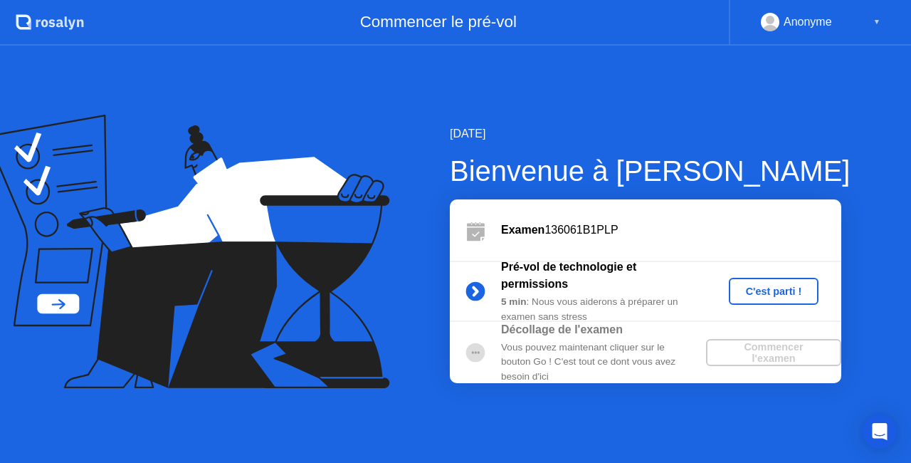
click at [755, 292] on div "C'est parti !" at bounding box center [774, 290] width 79 height 11
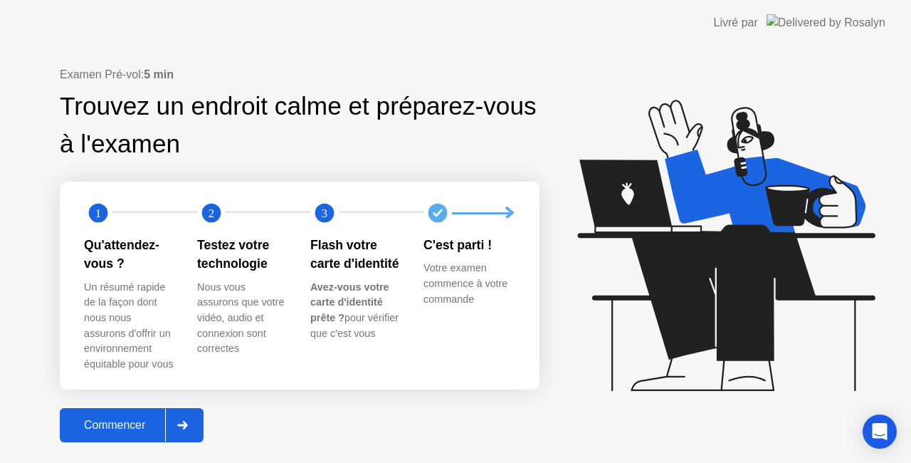
click at [130, 425] on div "Commencer" at bounding box center [114, 425] width 101 height 13
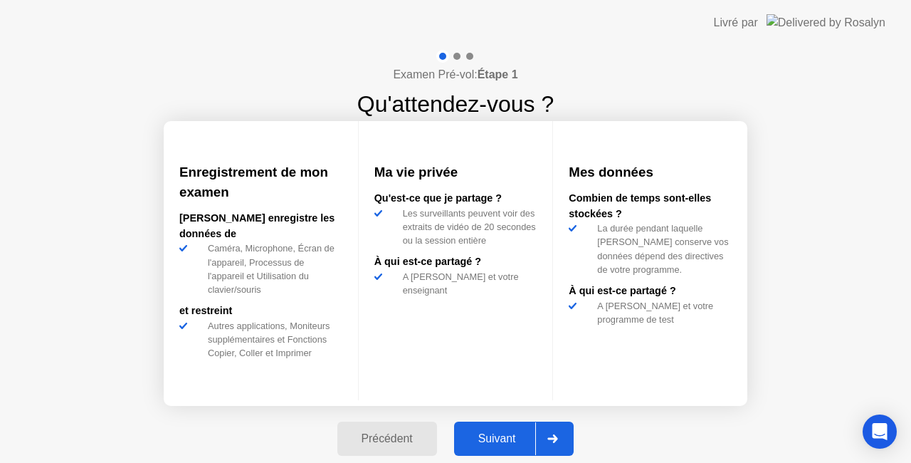
click at [511, 441] on div "Suivant" at bounding box center [497, 438] width 78 height 13
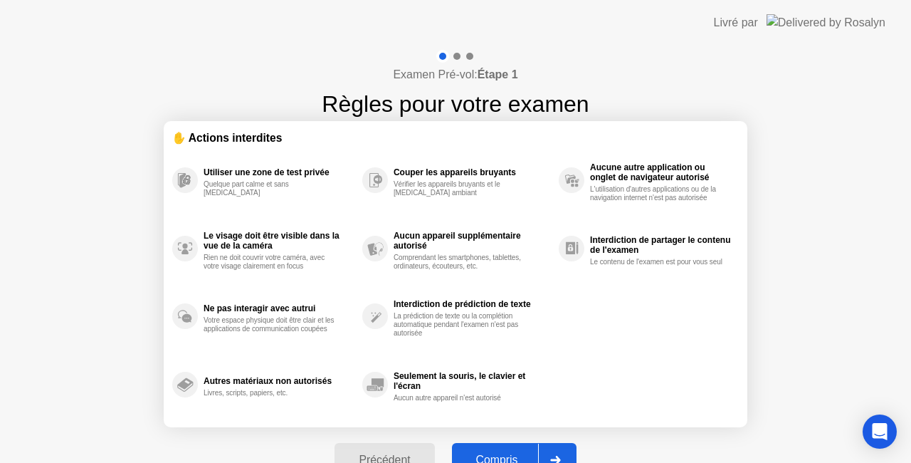
click at [501, 455] on div "Compris" at bounding box center [497, 459] width 82 height 13
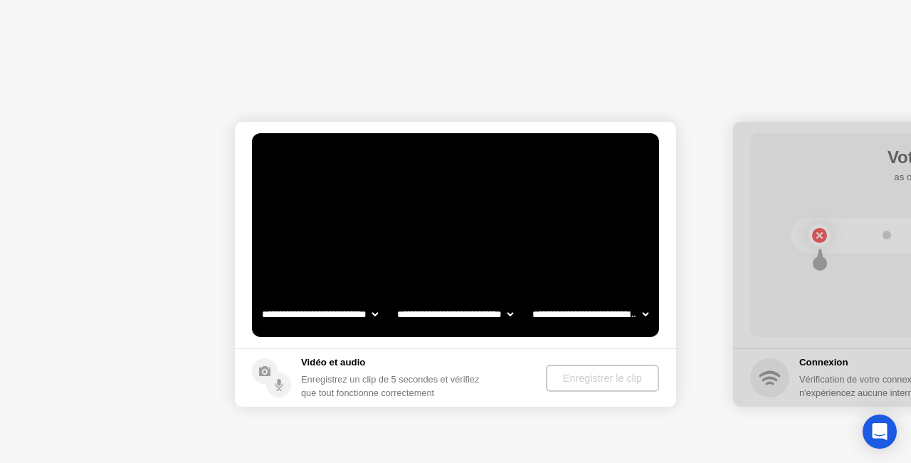
select select "**********"
select select "*******"
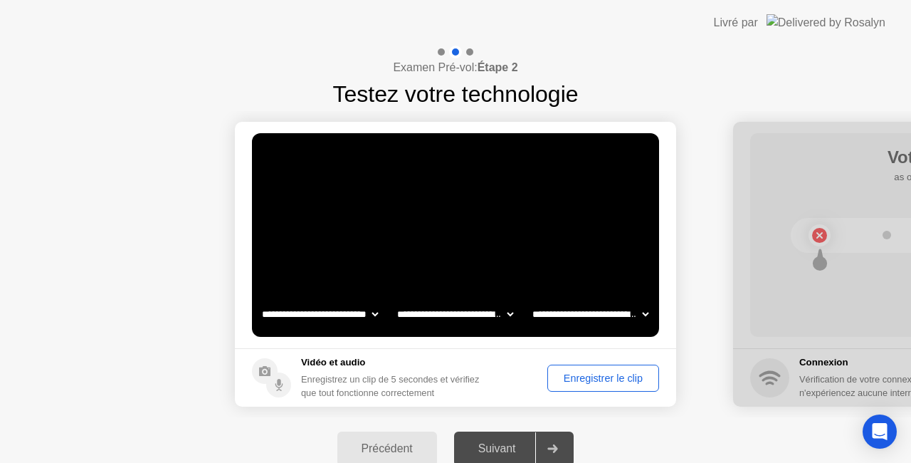
click at [600, 373] on div "Enregistrer le clip" at bounding box center [603, 377] width 102 height 11
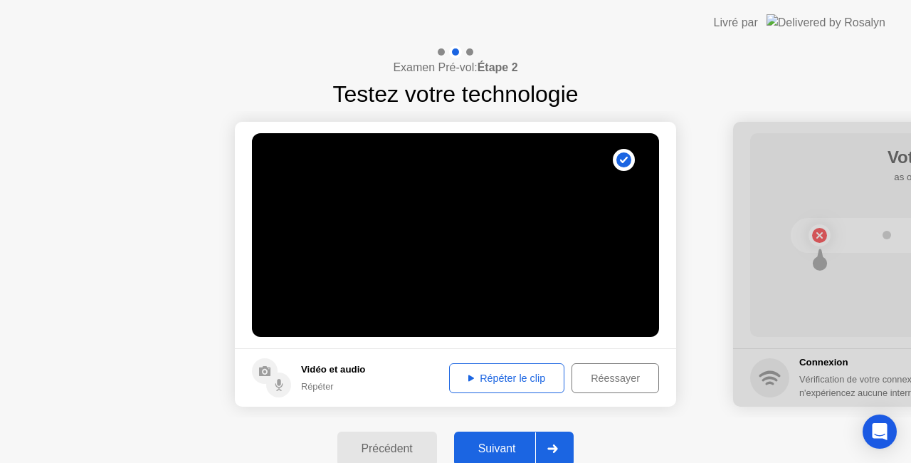
click at [515, 451] on div "Suivant" at bounding box center [497, 448] width 78 height 13
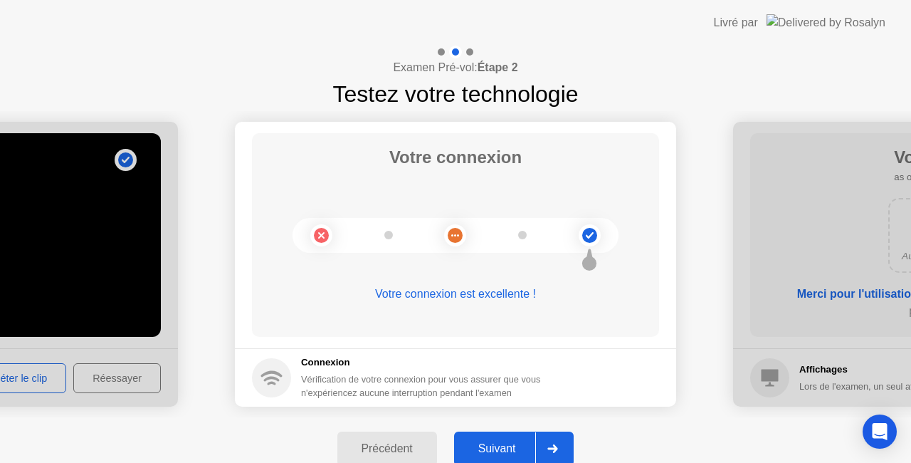
click at [515, 451] on div "Suivant" at bounding box center [497, 448] width 78 height 13
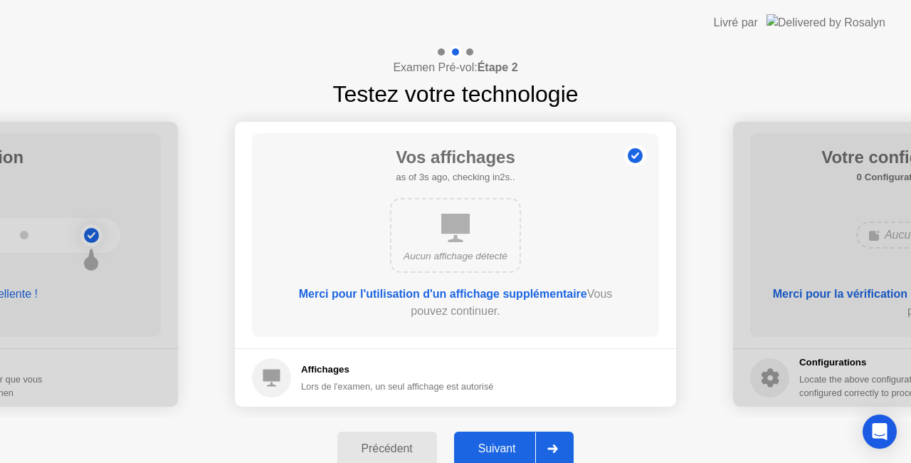
click at [516, 450] on div "Suivant" at bounding box center [497, 448] width 78 height 13
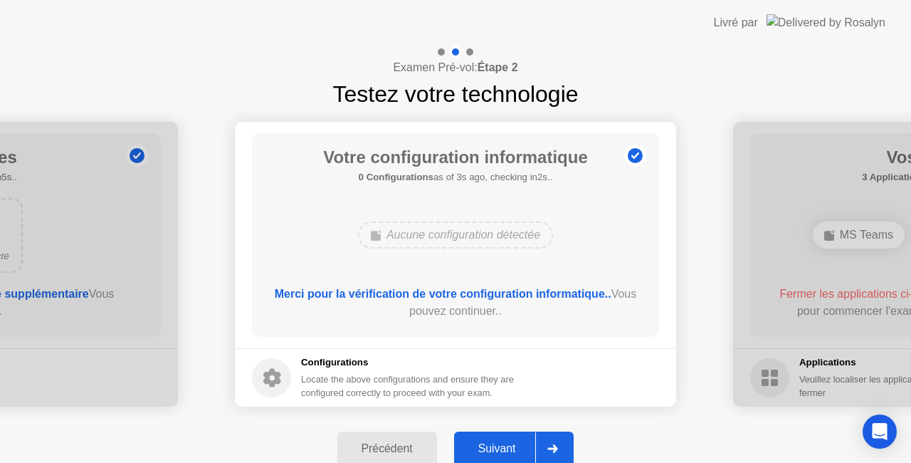
click at [516, 450] on div "Suivant" at bounding box center [497, 448] width 78 height 13
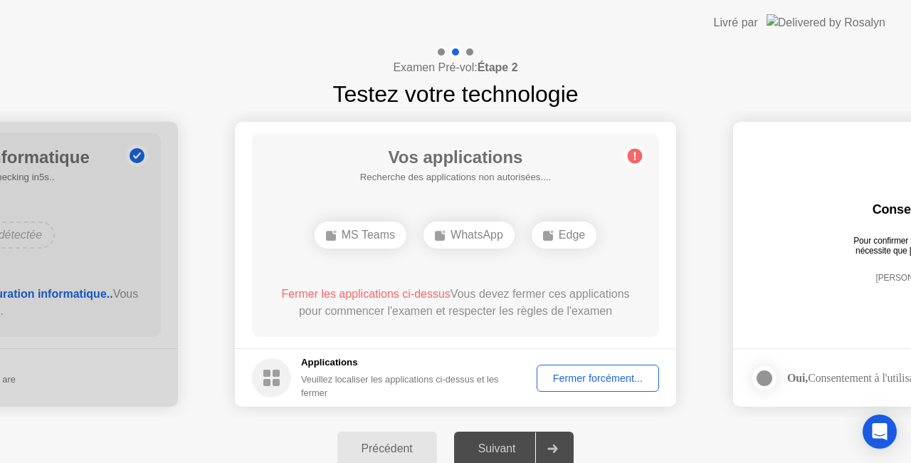
click at [594, 379] on div "Fermer forcément..." at bounding box center [598, 377] width 112 height 11
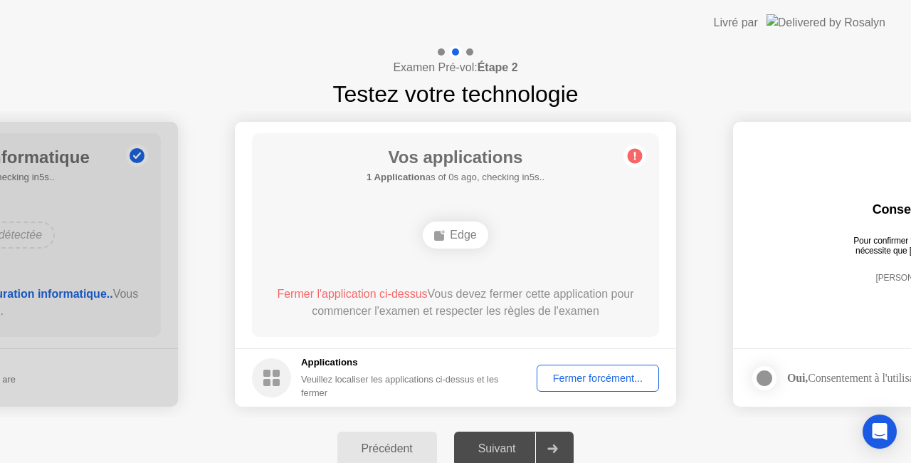
click at [588, 382] on div "Fermer forcément..." at bounding box center [598, 377] width 112 height 11
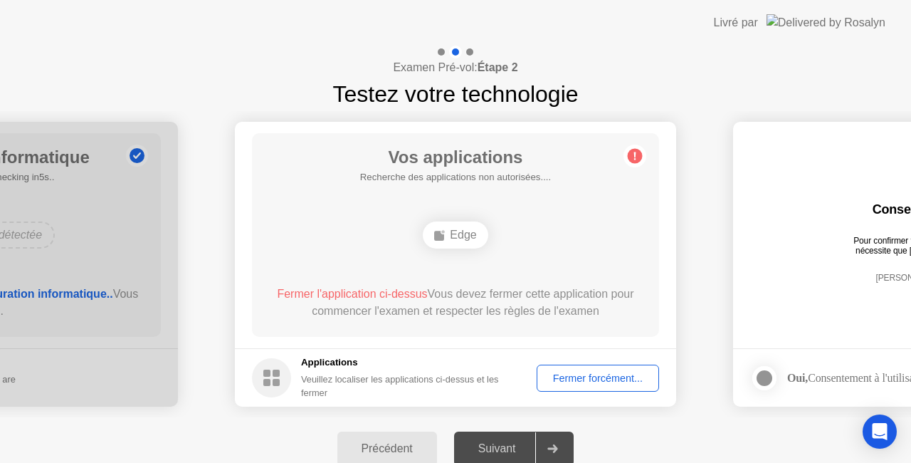
click at [558, 378] on div "Fermer forcément..." at bounding box center [598, 377] width 112 height 11
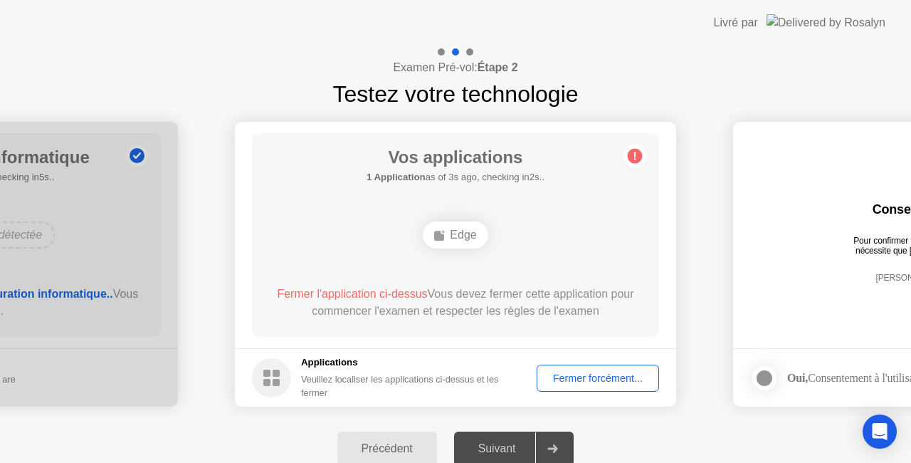
click at [607, 382] on div "Fermer forcément..." at bounding box center [598, 377] width 112 height 11
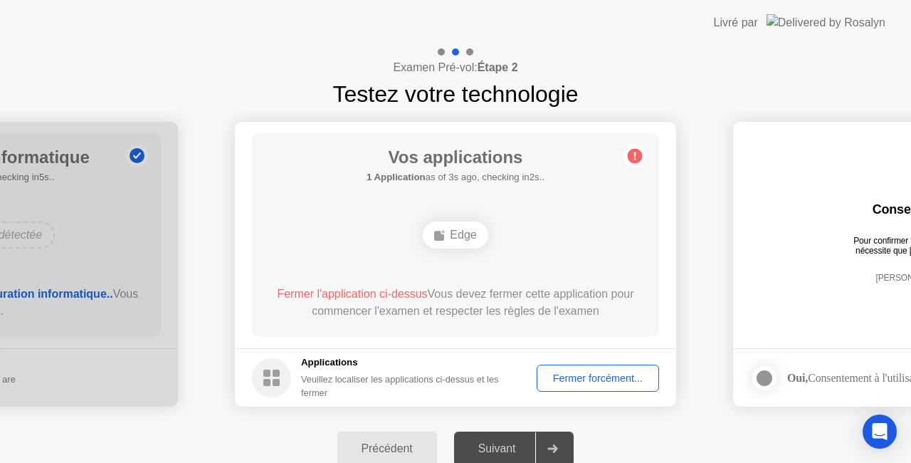
click at [276, 385] on rect at bounding box center [276, 382] width 7 height 7
click at [272, 375] on circle at bounding box center [271, 377] width 39 height 39
click at [334, 359] on h5 "Applications" at bounding box center [409, 362] width 216 height 14
click at [341, 360] on h5 "Applications" at bounding box center [409, 362] width 216 height 14
click at [346, 361] on h5 "Applications" at bounding box center [409, 362] width 216 height 14
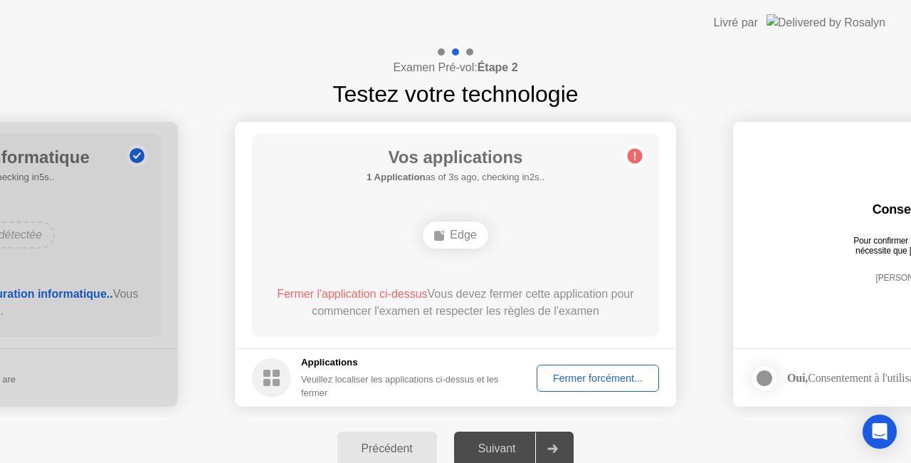
click at [346, 361] on h5 "Applications" at bounding box center [409, 362] width 216 height 14
click at [577, 384] on div "Fermer forcément..." at bounding box center [598, 377] width 112 height 11
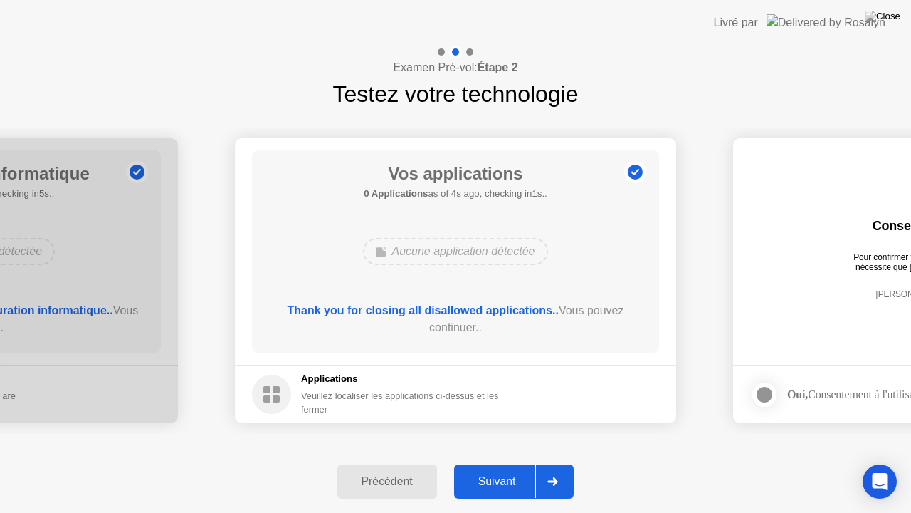
click at [501, 462] on div "Suivant" at bounding box center [497, 481] width 78 height 13
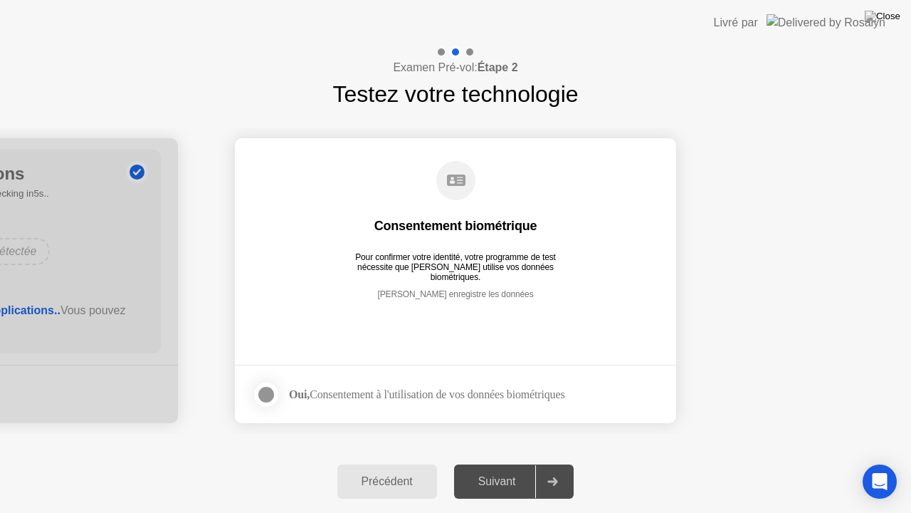
click at [272, 392] on div at bounding box center [266, 394] width 17 height 17
click at [490, 462] on div "Suivant" at bounding box center [497, 481] width 78 height 13
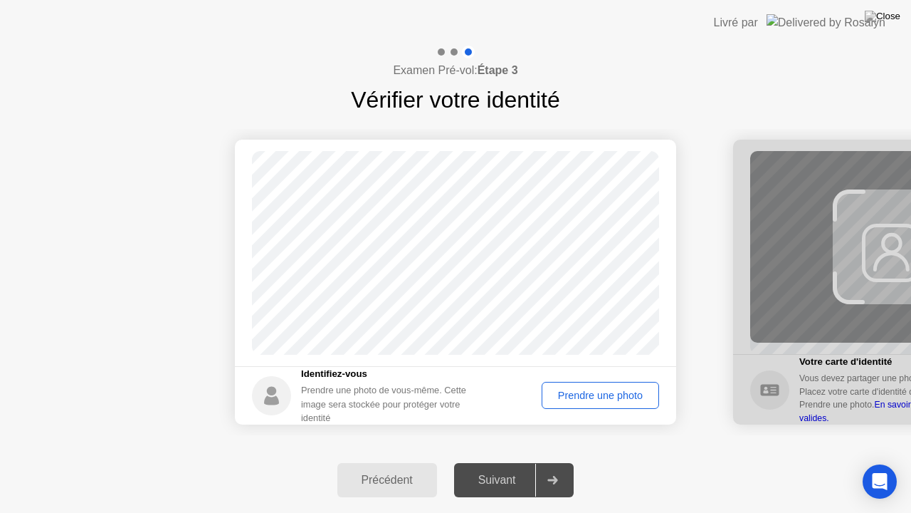
click at [601, 394] on div "Prendre une photo" at bounding box center [600, 394] width 107 height 11
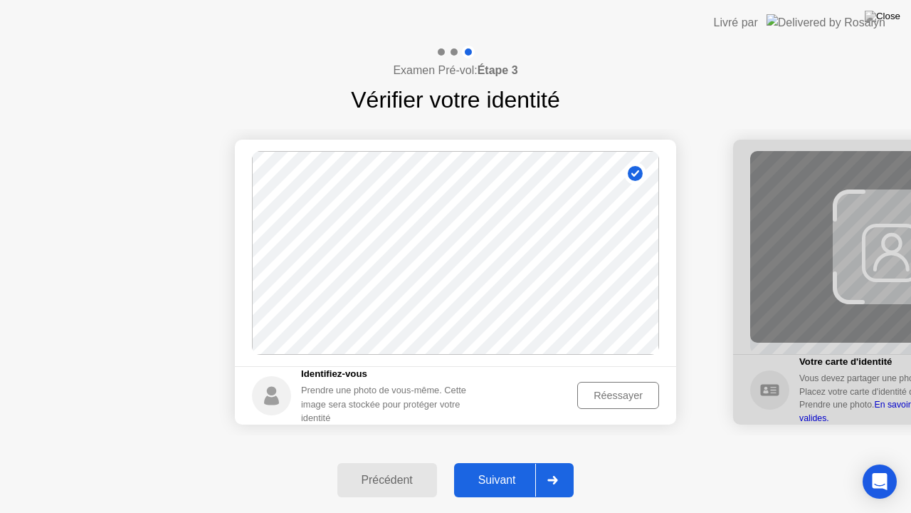
click at [516, 462] on div "Suivant" at bounding box center [497, 479] width 78 height 13
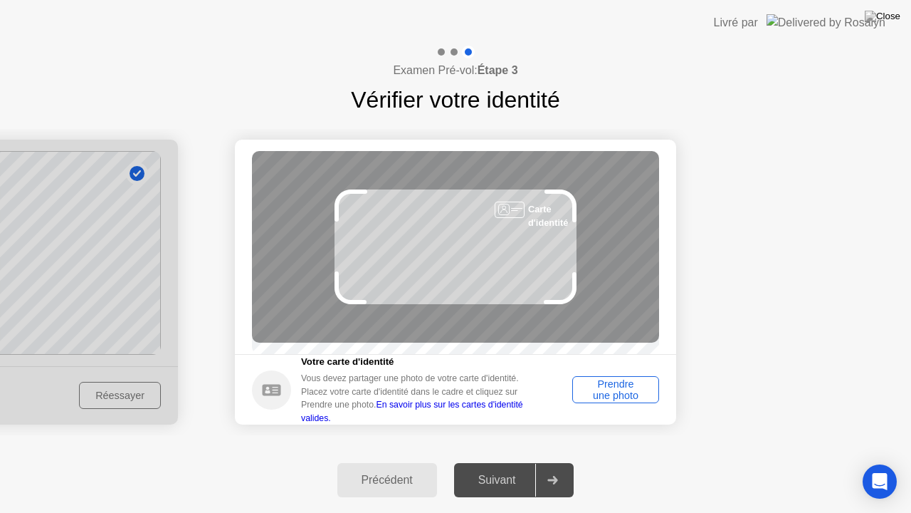
click at [632, 389] on div "Prendre une photo" at bounding box center [615, 389] width 77 height 23
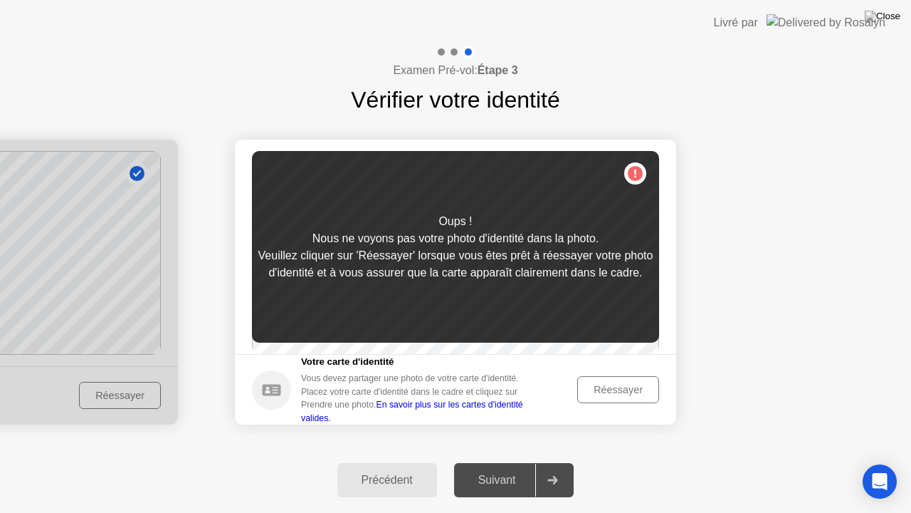
click at [631, 394] on div "Réessayer" at bounding box center [618, 389] width 72 height 11
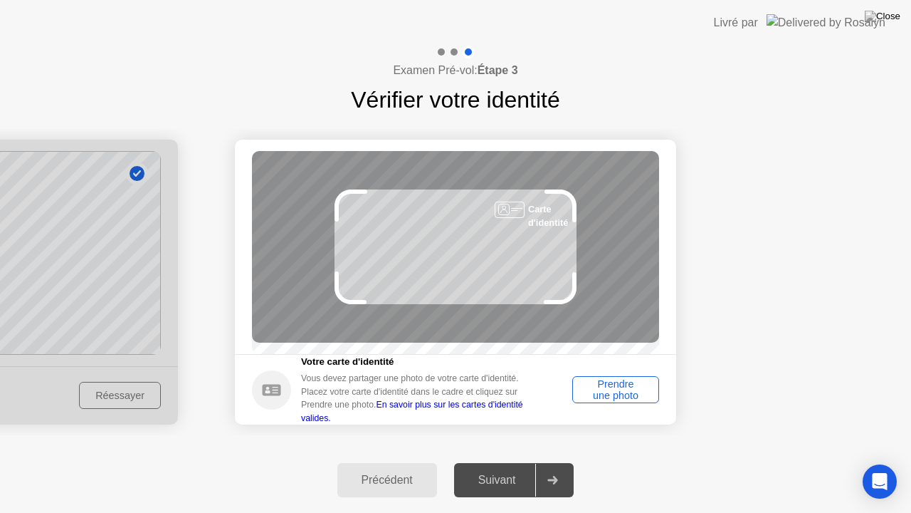
click at [631, 394] on div "Prendre une photo" at bounding box center [615, 389] width 77 height 23
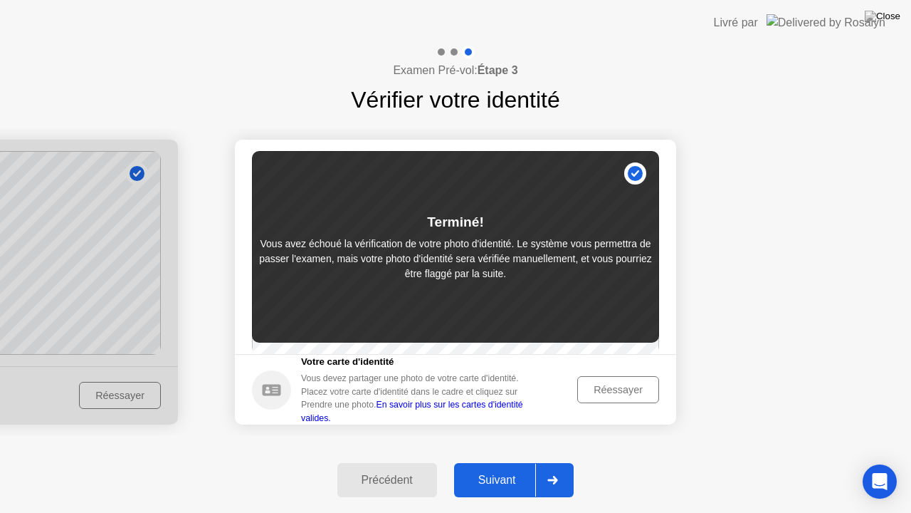
click at [611, 395] on div "Réessayer" at bounding box center [618, 389] width 72 height 11
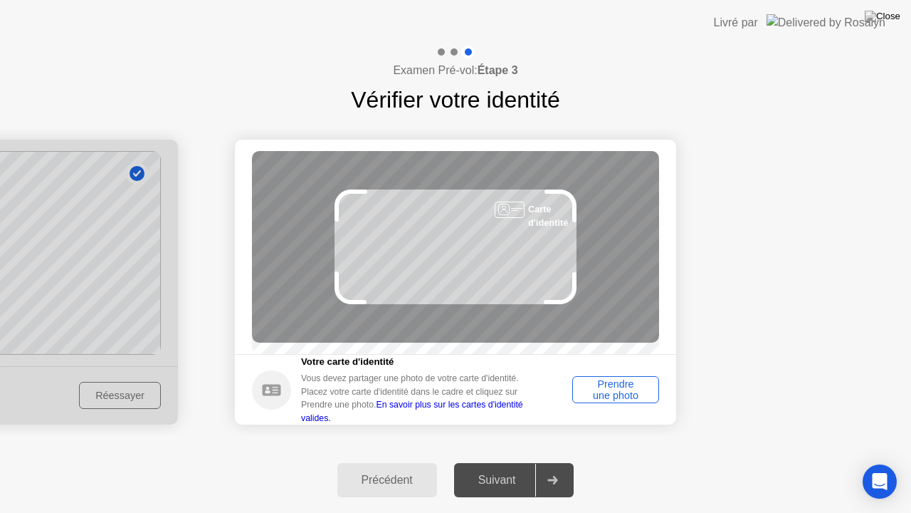
click at [618, 396] on div "Prendre une photo" at bounding box center [615, 389] width 77 height 23
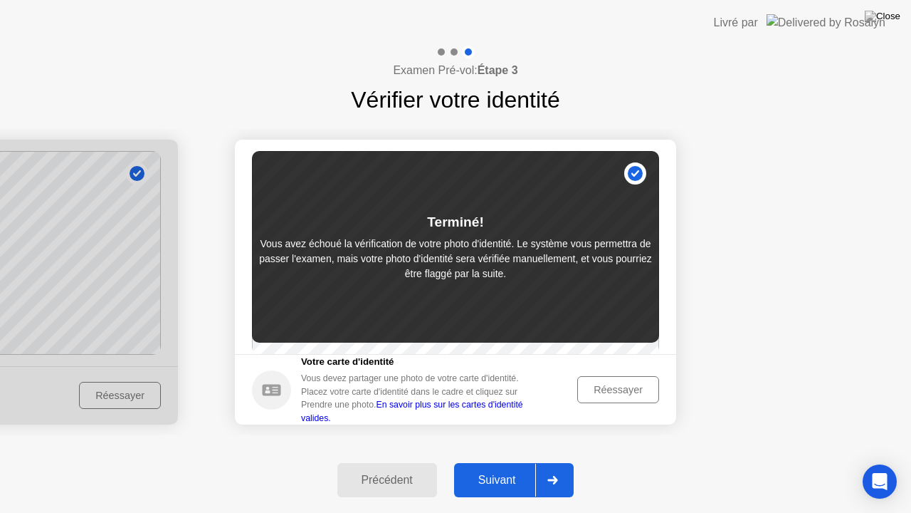
click at [629, 395] on div "Réessayer" at bounding box center [618, 389] width 72 height 11
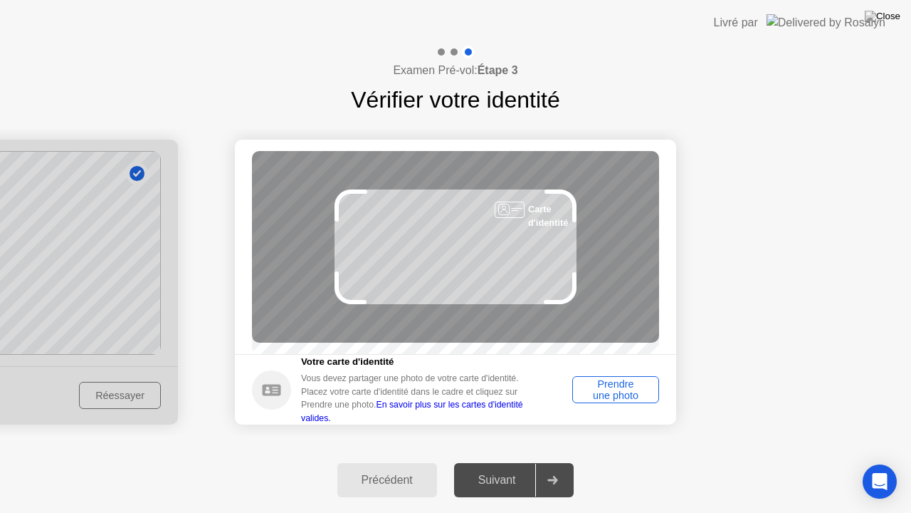
click at [636, 401] on div "Prendre une photo" at bounding box center [615, 389] width 77 height 23
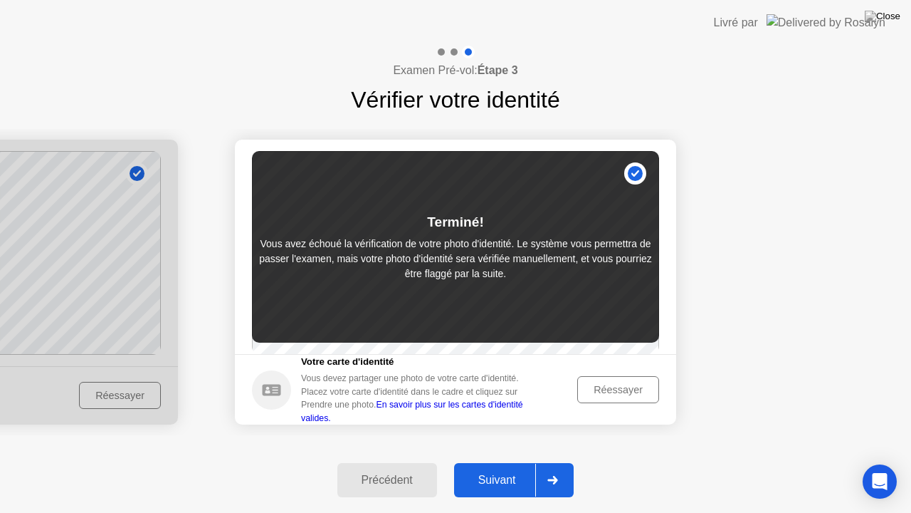
click at [510, 462] on div "Suivant" at bounding box center [497, 479] width 78 height 13
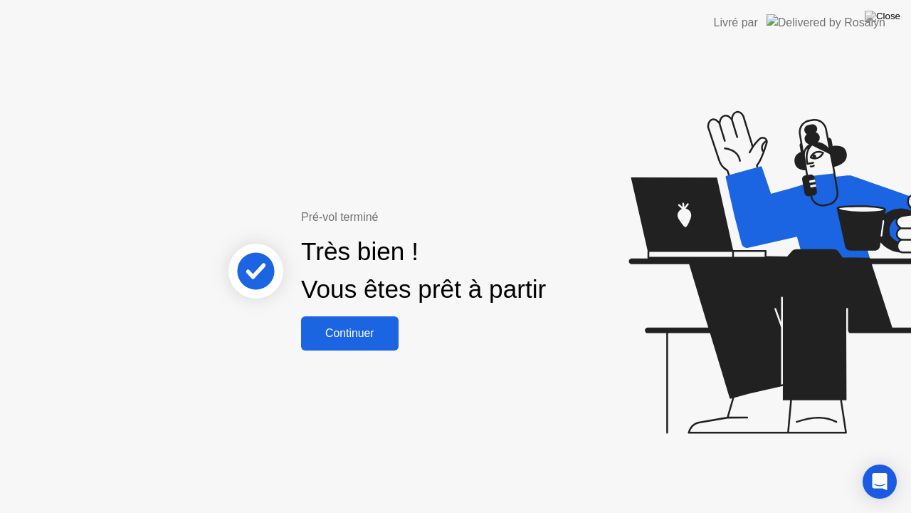
click at [384, 327] on div "Continuer" at bounding box center [349, 333] width 89 height 13
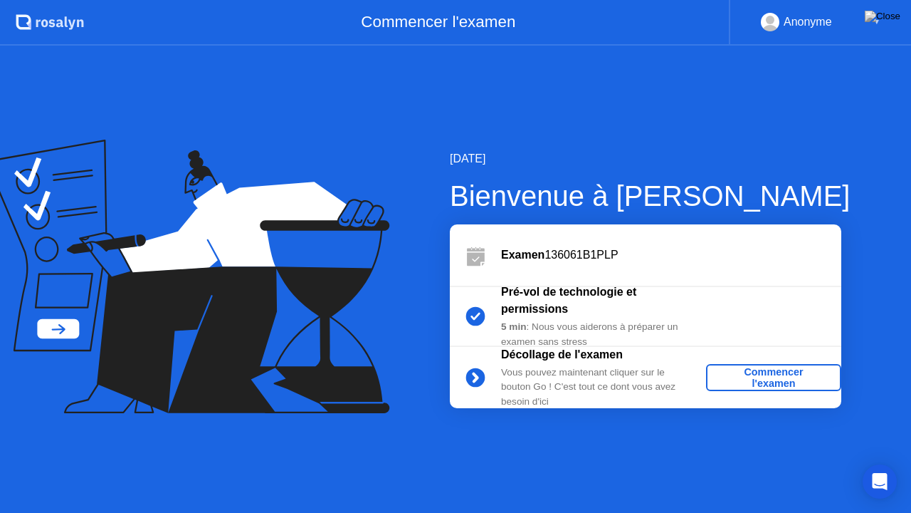
click at [762, 373] on div "Commencer l'examen" at bounding box center [774, 377] width 124 height 23
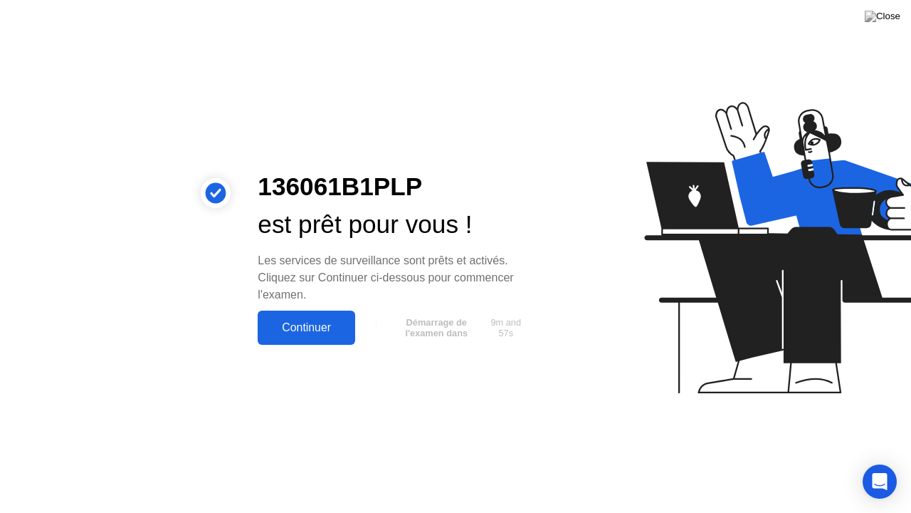
click at [317, 328] on div "Continuer" at bounding box center [306, 327] width 89 height 13
